Goal: Task Accomplishment & Management: Use online tool/utility

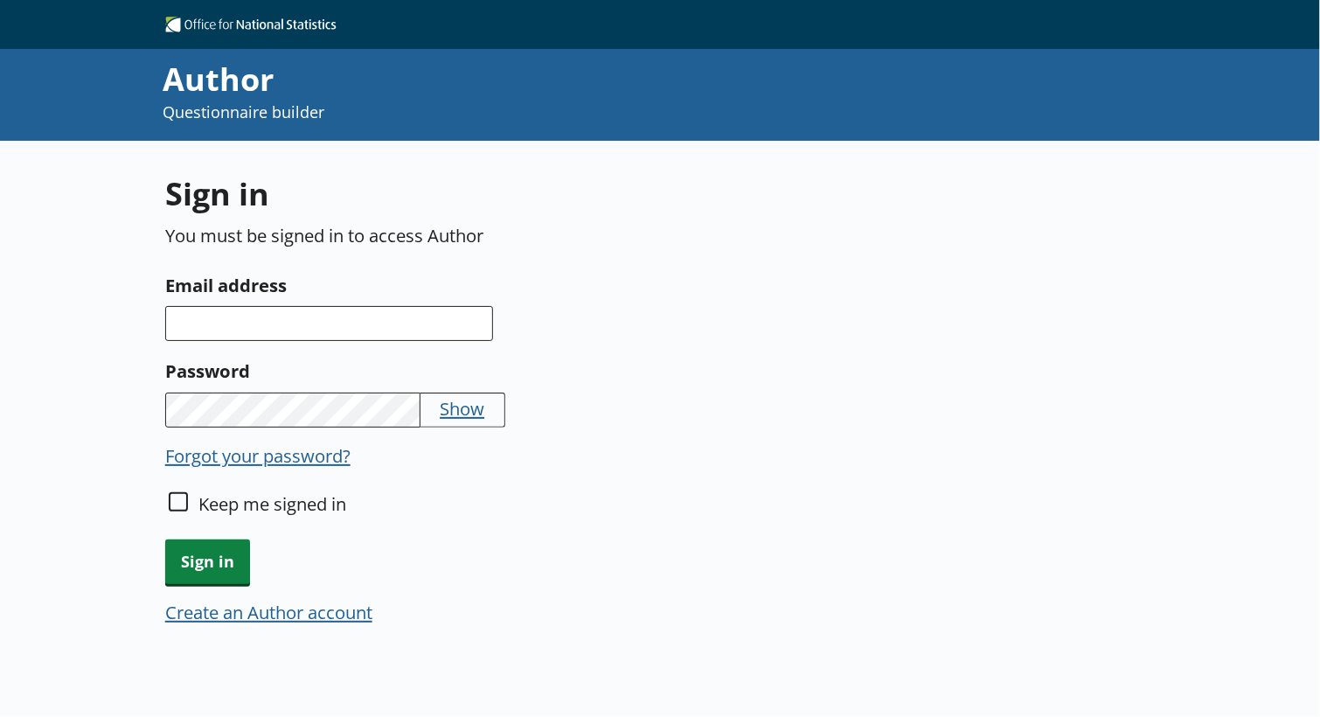
click at [410, 357] on div "Email address" at bounding box center [488, 392] width 647 height 71
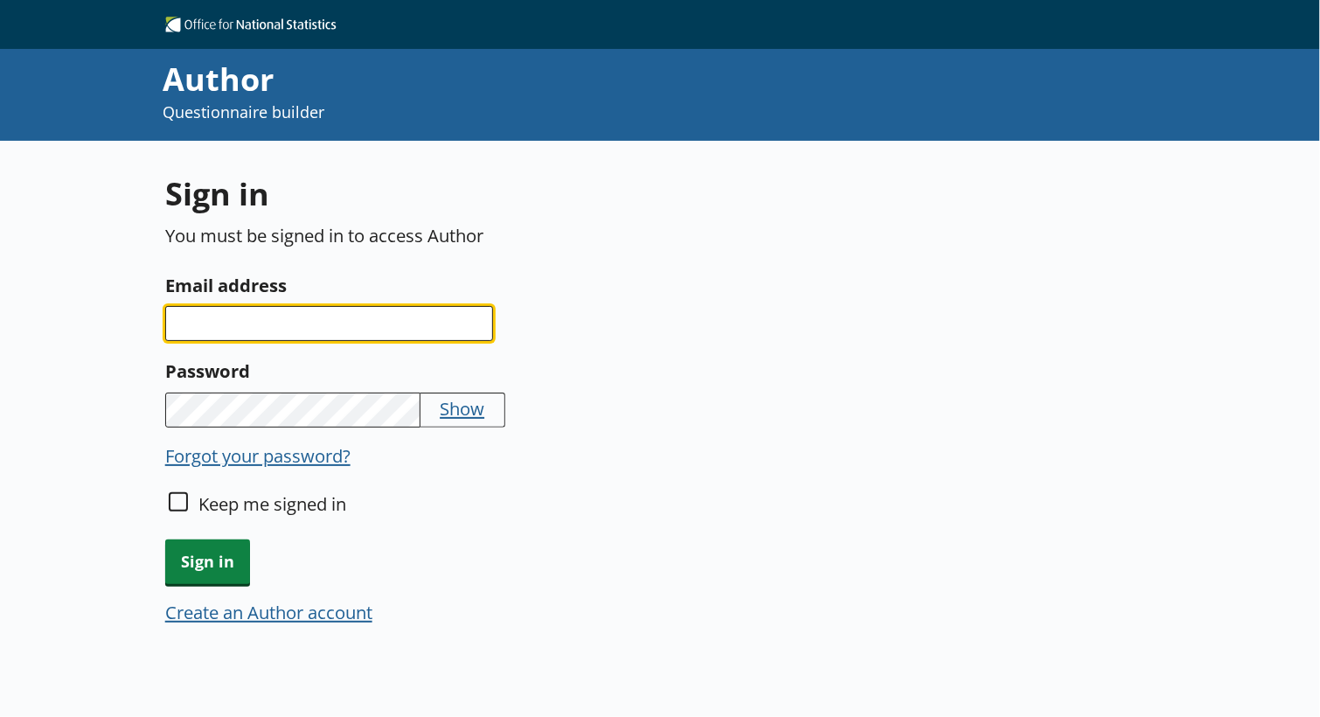
click at [373, 330] on input "Email address" at bounding box center [329, 323] width 328 height 35
type input "lucas.dearsley-camps@ons.gov.uk"
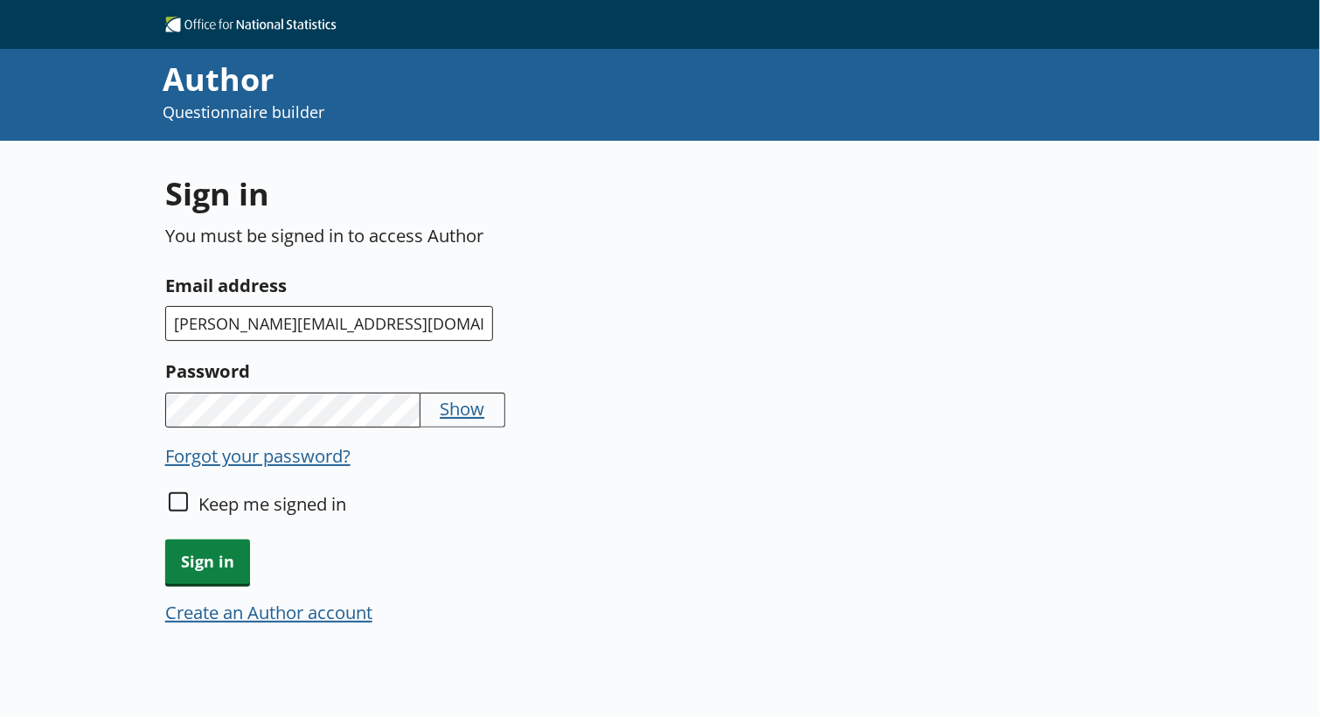
click at [213, 493] on label "Keep me signed in" at bounding box center [272, 503] width 148 height 24
click at [188, 493] on input "Keep me signed in" at bounding box center [178, 501] width 19 height 19
click at [192, 509] on div "Keep me signed in" at bounding box center [488, 515] width 647 height 48
click at [171, 492] on input "Keep me signed in" at bounding box center [178, 501] width 19 height 19
click at [178, 509] on input "Keep me signed in" at bounding box center [178, 501] width 19 height 19
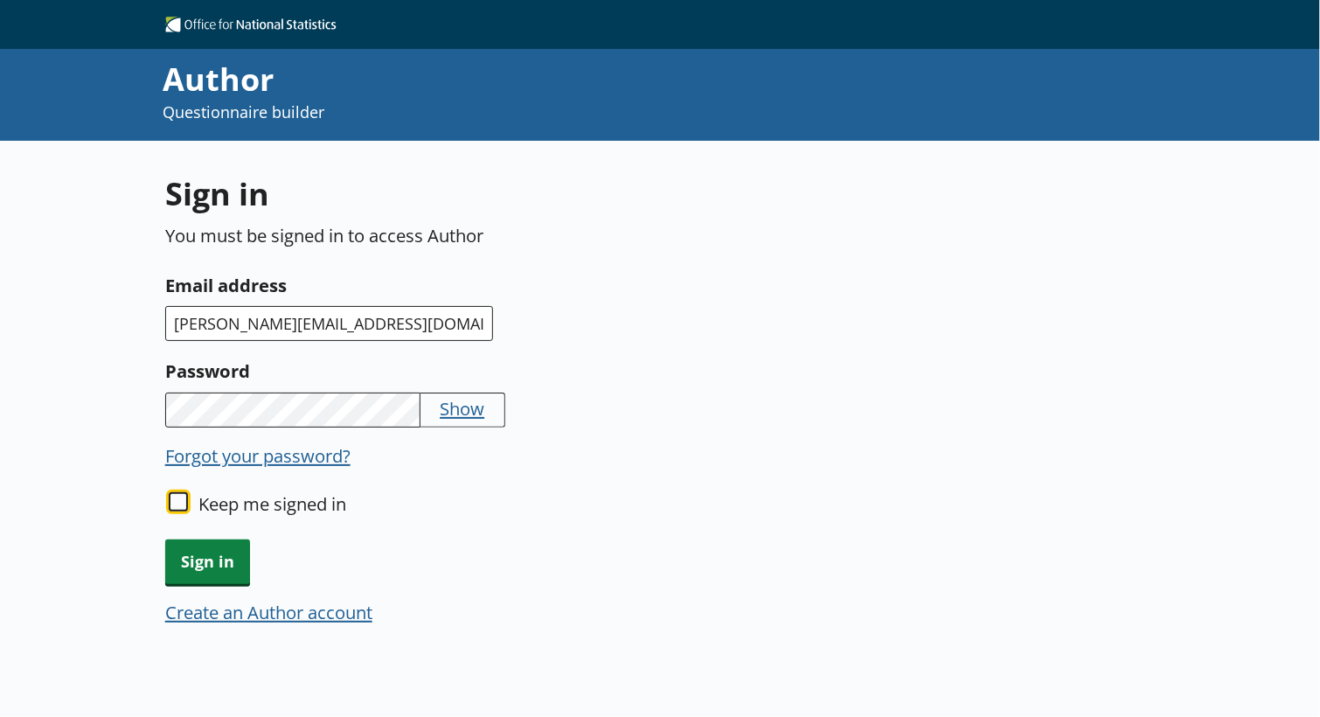
checkbox input "true"
click at [196, 545] on span "Sign in" at bounding box center [207, 561] width 85 height 45
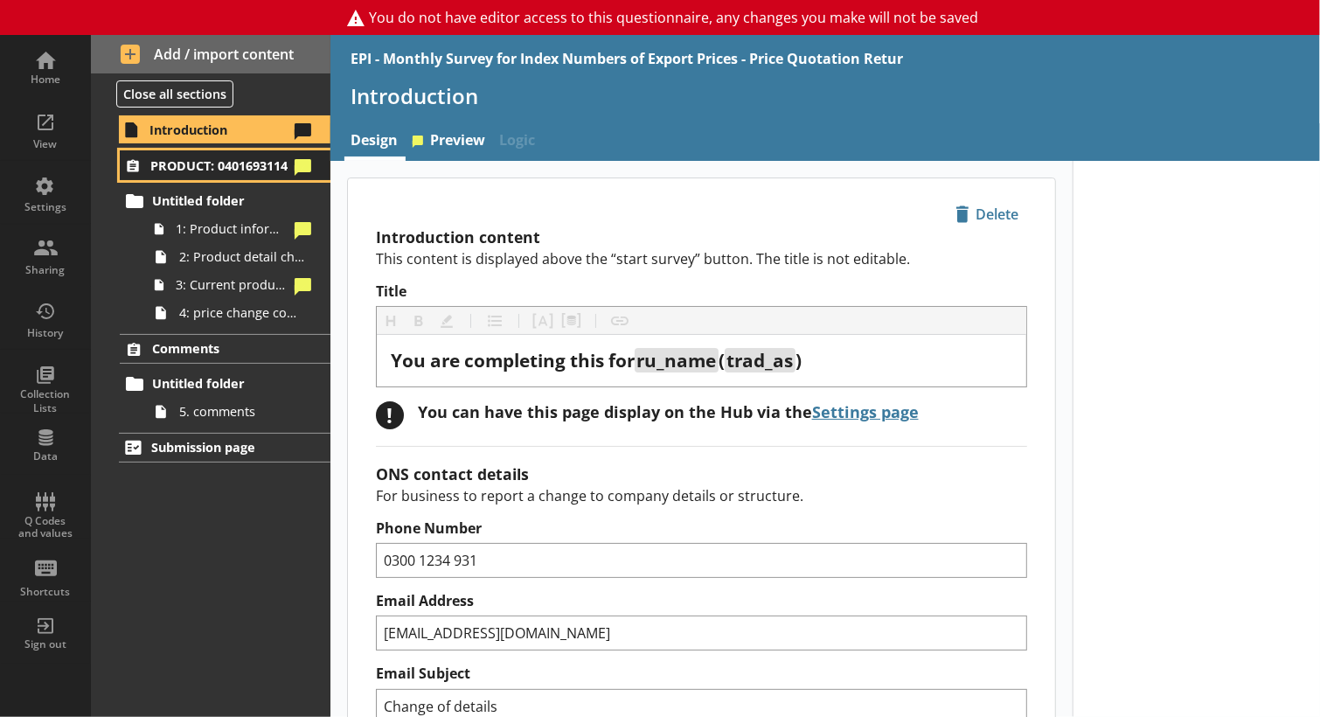
click at [247, 174] on span "PRODUCT: 0401693114" at bounding box center [219, 165] width 138 height 17
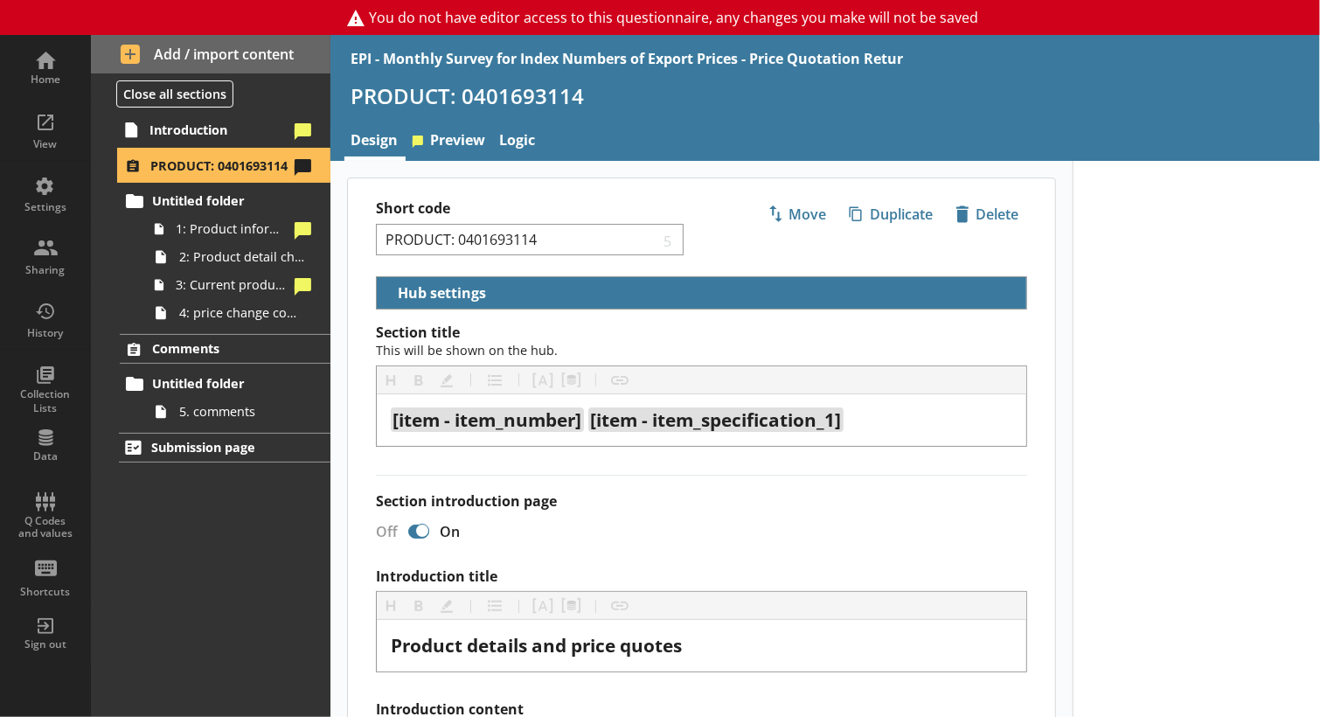
select select "5d514584-2e6d-4149-86df-4889fd375b9d"
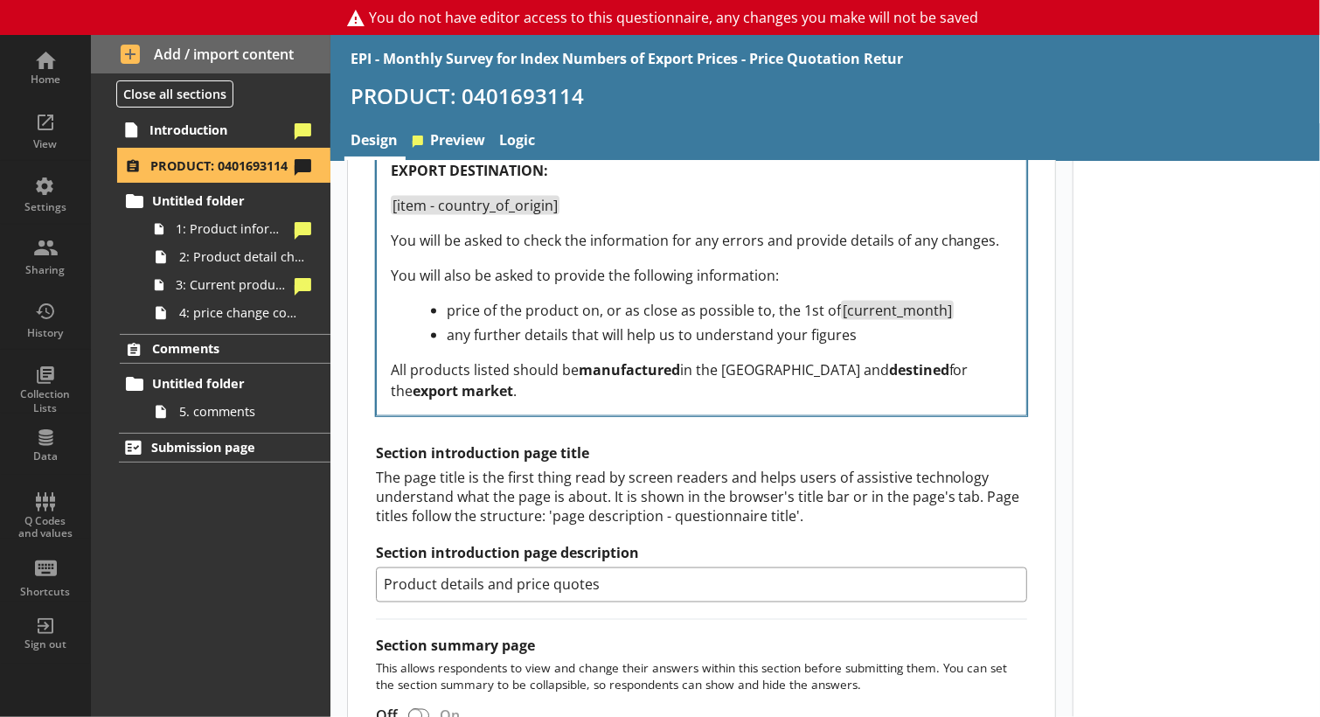
scroll to position [1227, 0]
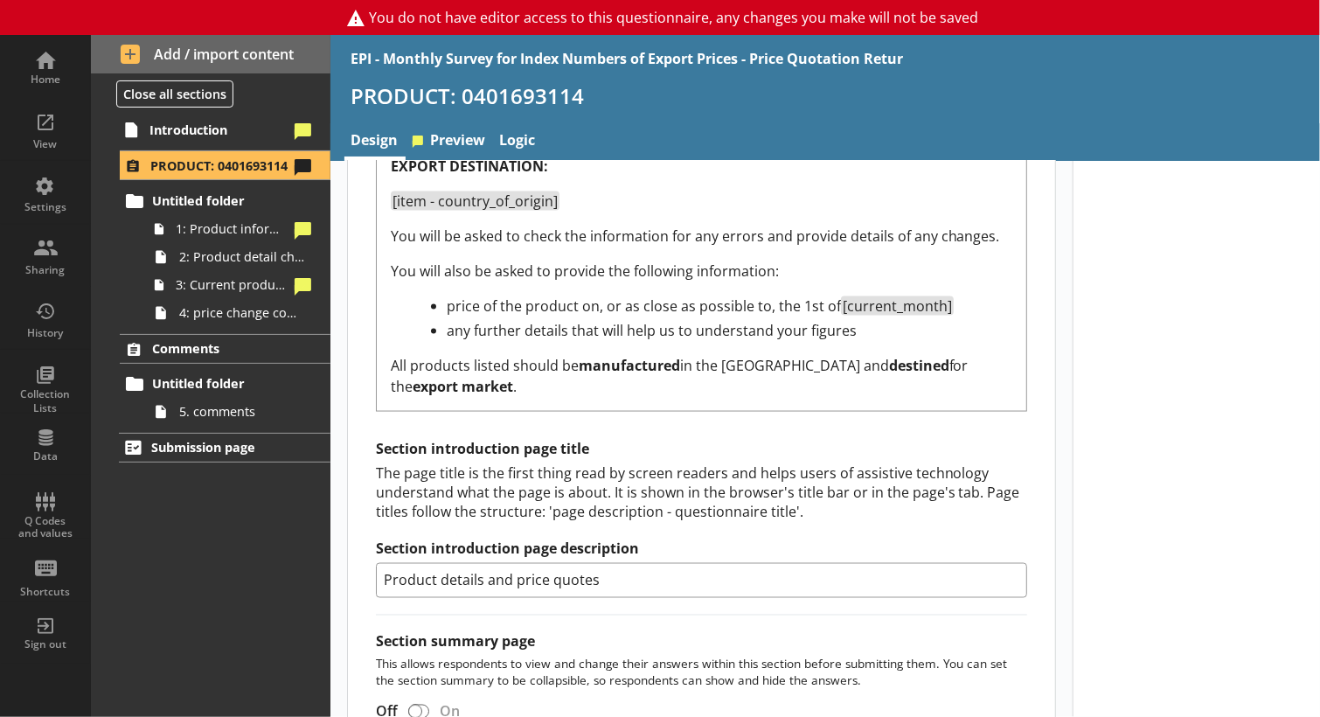
click at [129, 563] on div "Introduction PRODUCT: 0401693114 Untitled folder 1: Product information 2: Prod…" at bounding box center [211, 415] width 240 height 603
click at [941, 715] on div "Off On" at bounding box center [701, 713] width 651 height 26
